Goal: Check status: Check status

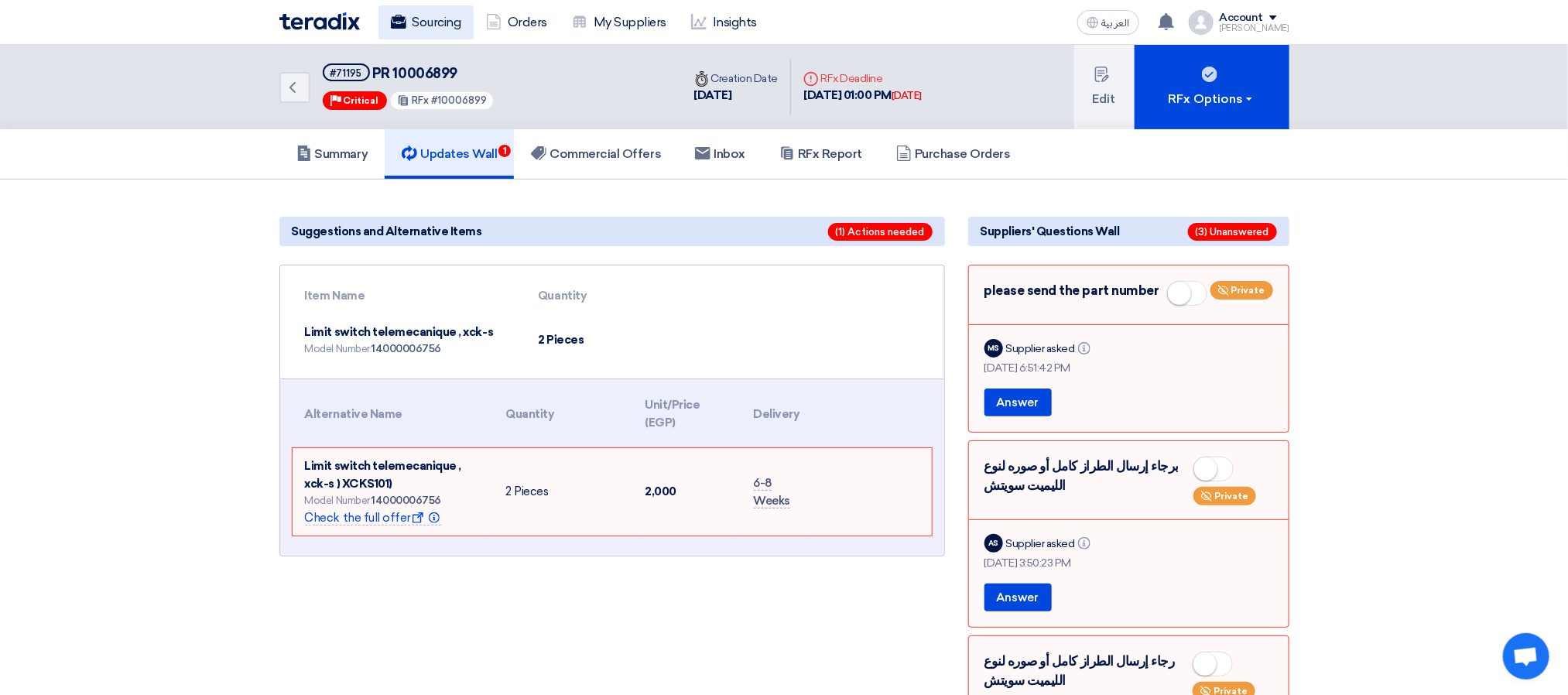
click at [423, 28] on link "Sourcing" at bounding box center [425, 23] width 95 height 34
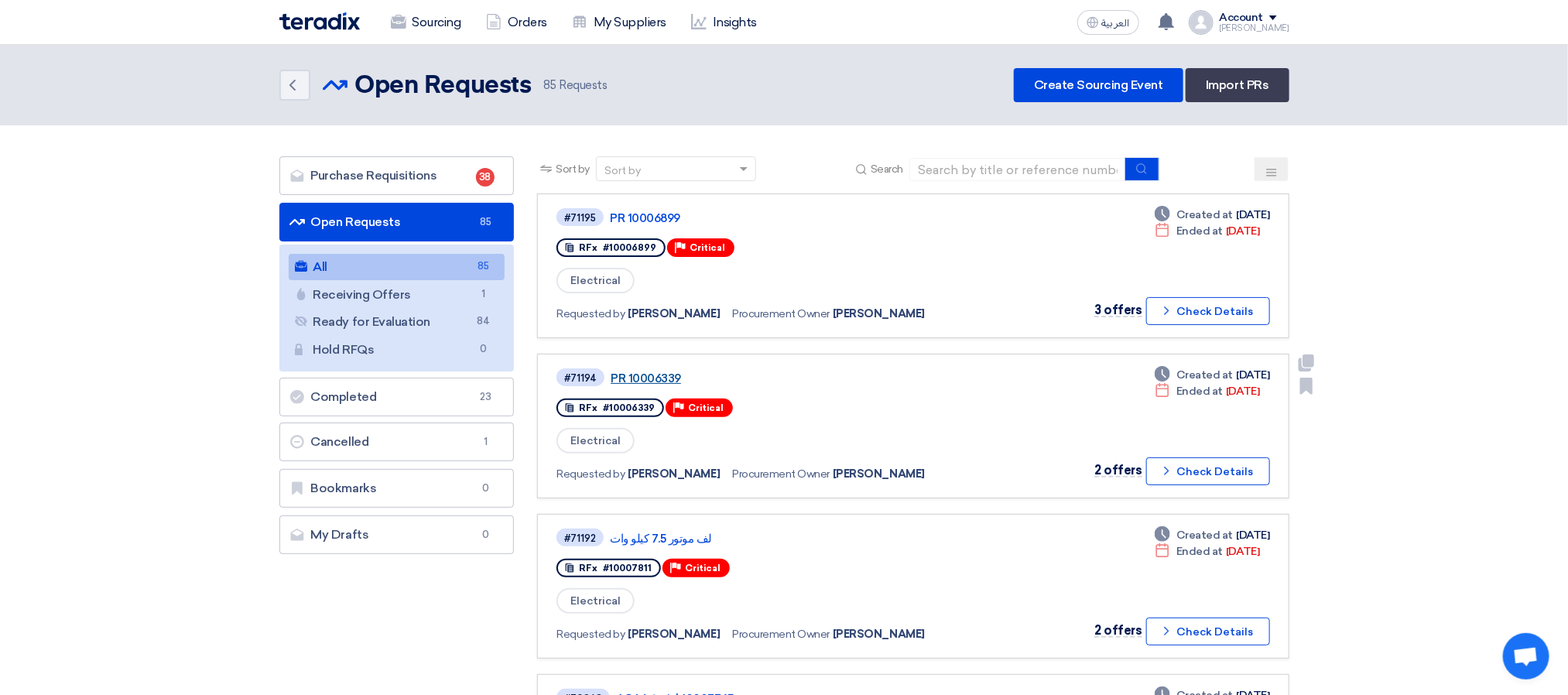
click at [625, 374] on link "PR 10006339" at bounding box center [804, 378] width 387 height 14
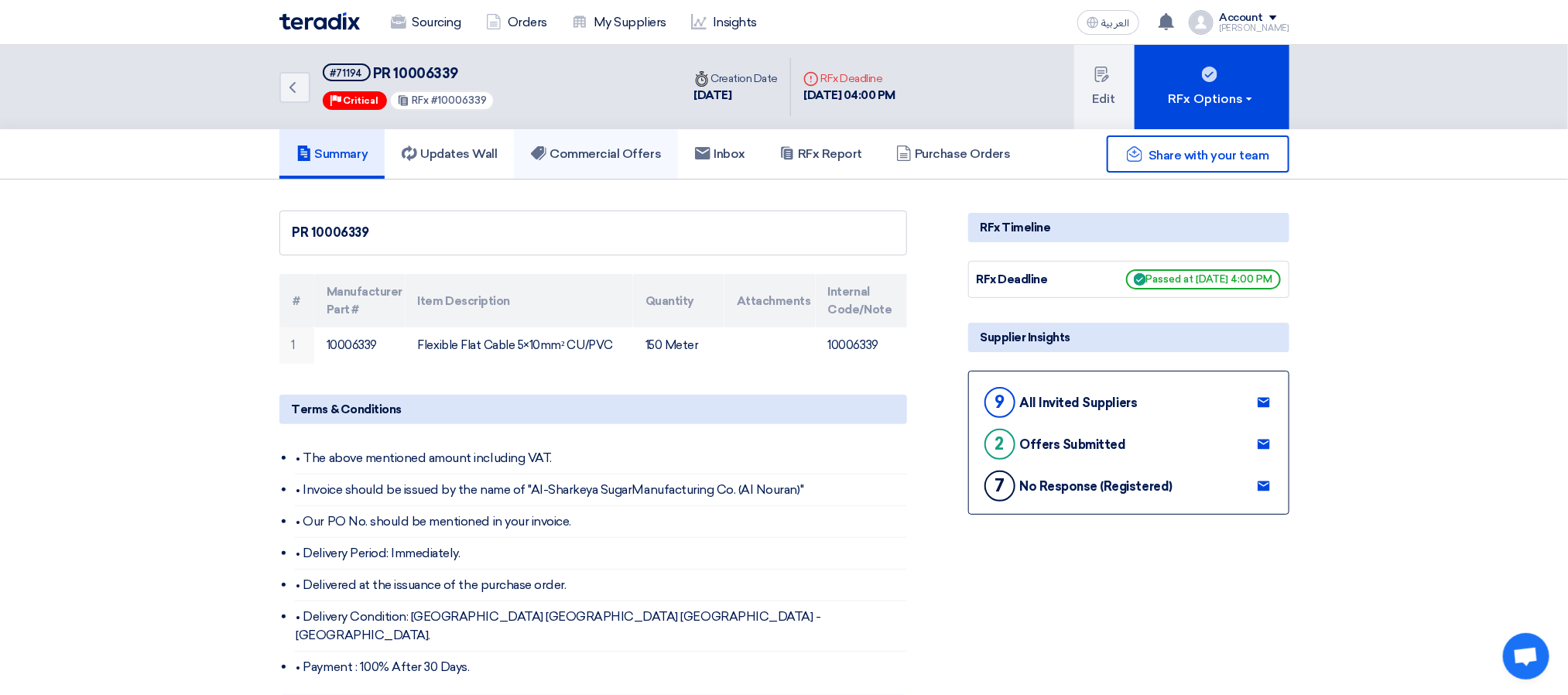
click at [618, 157] on h5 "Commercial Offers" at bounding box center [596, 154] width 130 height 15
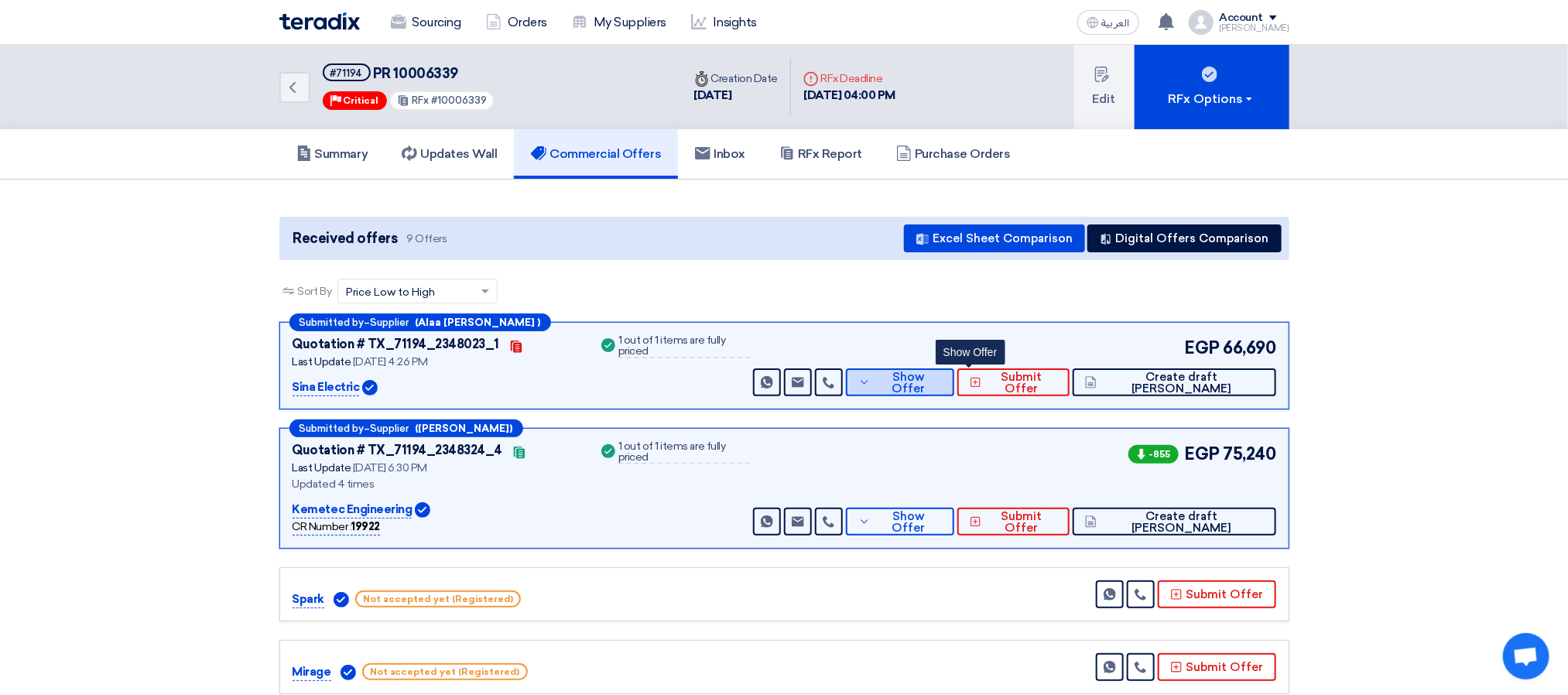
click at [955, 394] on button "Show Offer" at bounding box center [900, 382] width 108 height 28
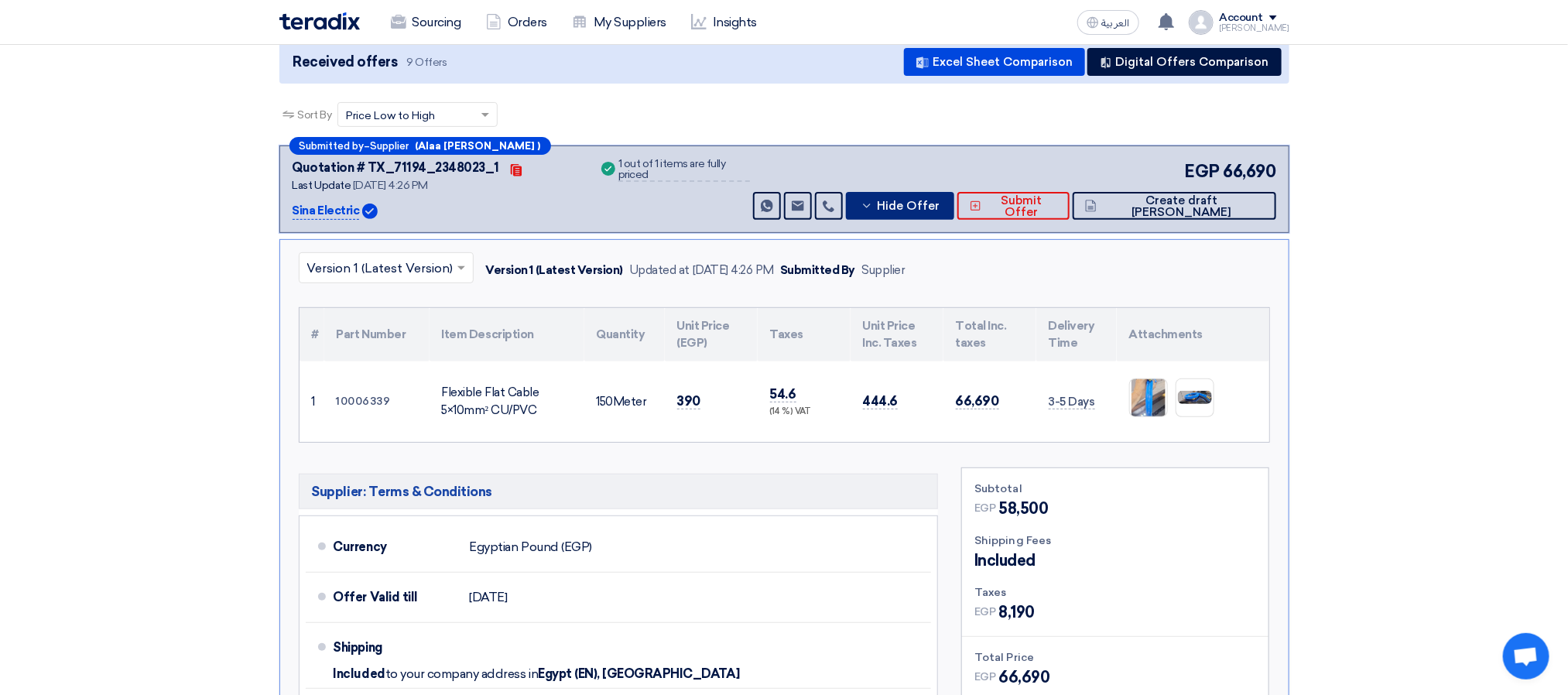
scroll to position [232, 0]
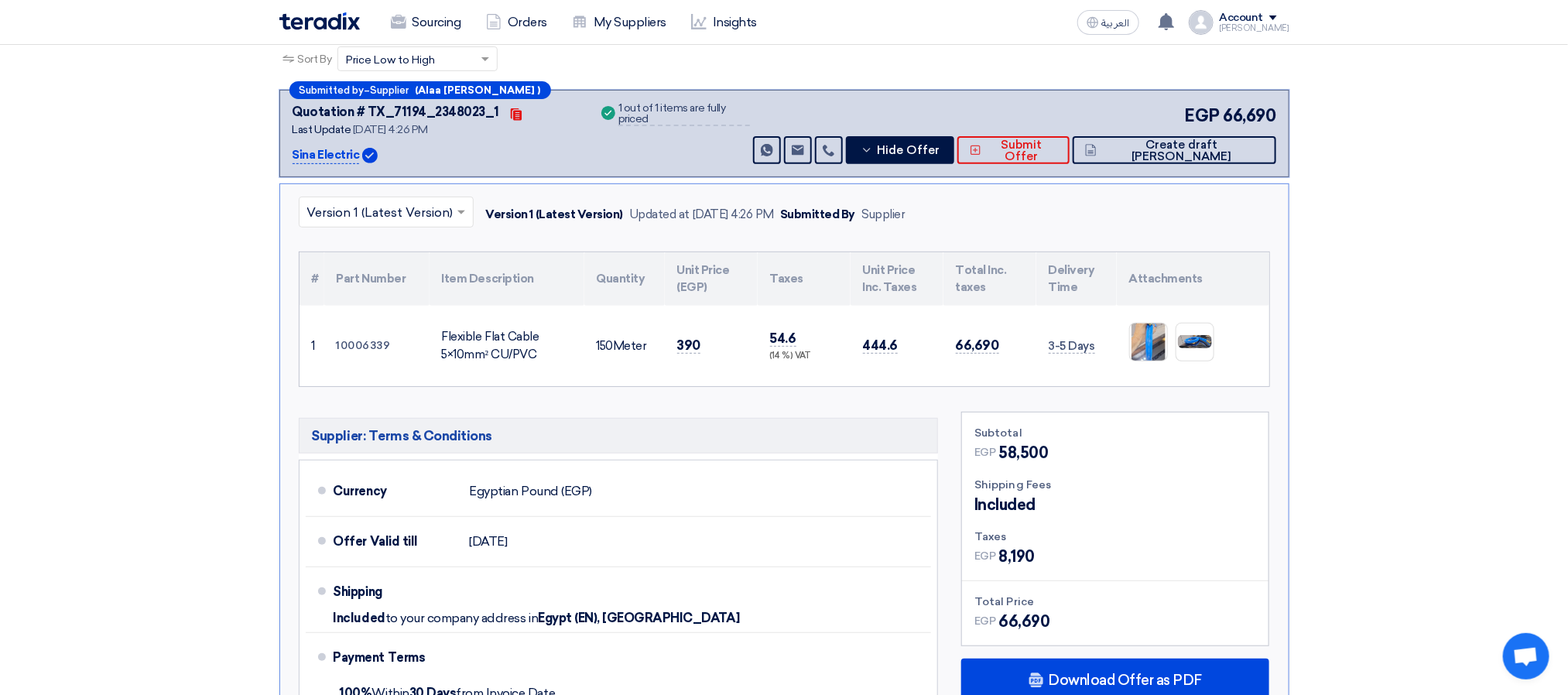
click at [1255, 66] on div "Sort By Sort by × Price Low to High ×" at bounding box center [784, 68] width 1010 height 43
